Goal: Task Accomplishment & Management: Manage account settings

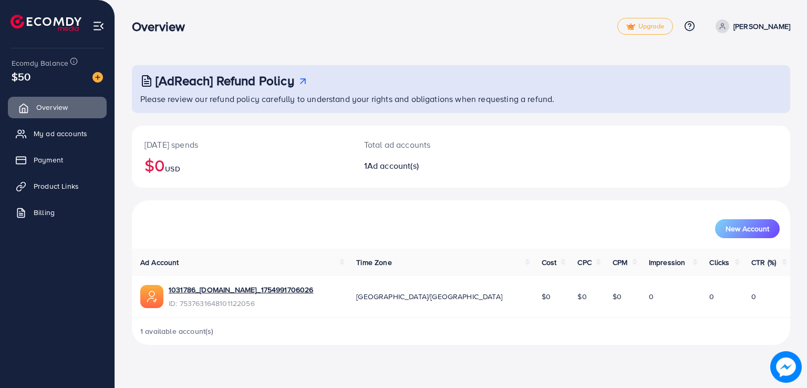
click at [46, 112] on span "Overview" at bounding box center [52, 107] width 32 height 11
click at [286, 292] on link "1031786_[DOMAIN_NAME]_1754991706026" at bounding box center [241, 289] width 145 height 11
click at [48, 137] on span "My ad accounts" at bounding box center [63, 133] width 54 height 11
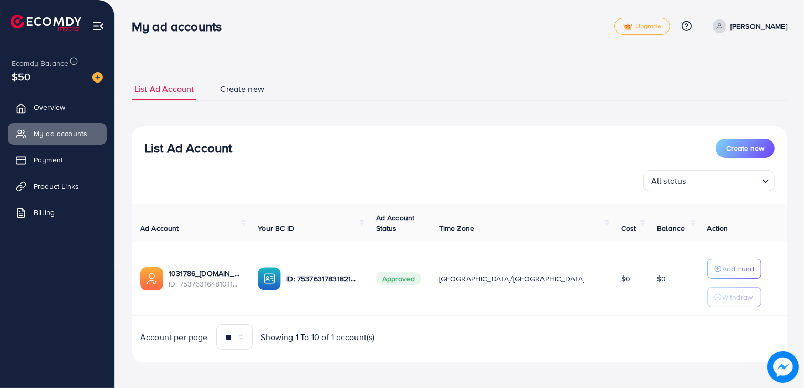
scroll to position [3, 0]
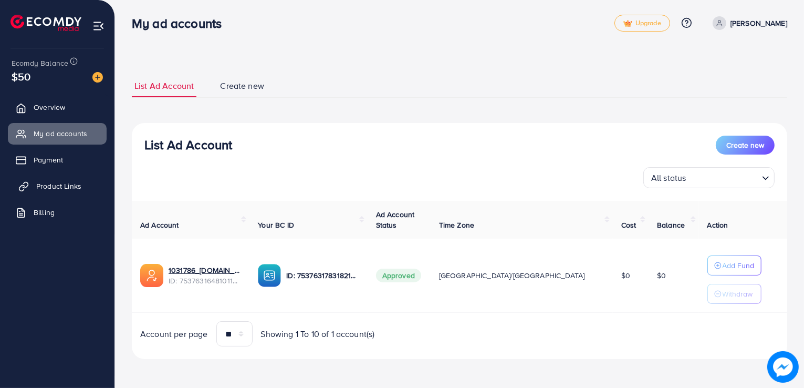
click at [73, 185] on span "Product Links" at bounding box center [58, 186] width 45 height 11
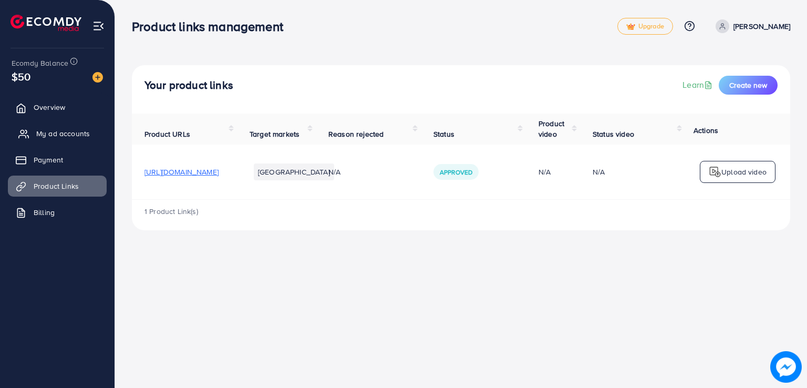
click at [71, 136] on span "My ad accounts" at bounding box center [63, 133] width 54 height 11
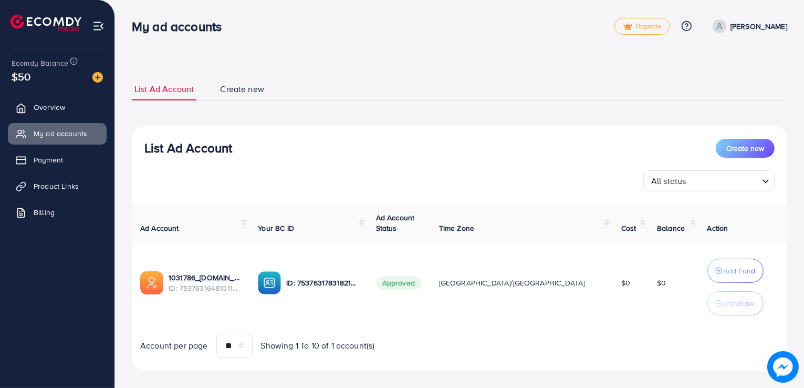
click at [723, 27] on icon at bounding box center [719, 26] width 7 height 7
click at [610, 79] on ul "List Ad Account Create new" at bounding box center [460, 89] width 656 height 23
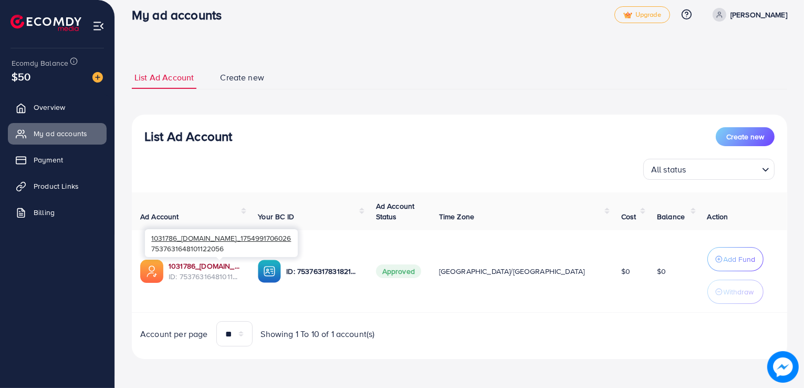
click at [194, 269] on link "1031786_[DOMAIN_NAME]_1754991706026" at bounding box center [205, 266] width 72 height 11
